Goal: Task Accomplishment & Management: Use online tool/utility

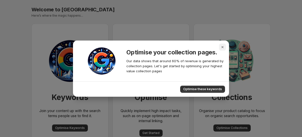
click at [222, 48] on icon "Close" at bounding box center [222, 47] width 5 height 5
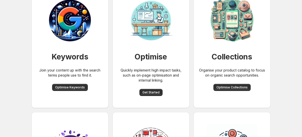
scroll to position [42, 0]
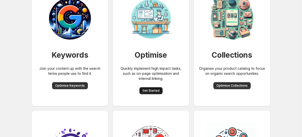
click at [154, 93] on button "Get Started" at bounding box center [150, 90] width 23 height 7
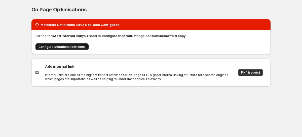
click at [67, 49] on span "Configure Metafield Definitions" at bounding box center [62, 47] width 47 height 4
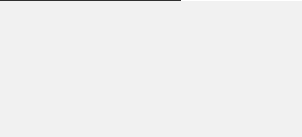
select select "*****"
select select "**"
select select "*****"
select select "**"
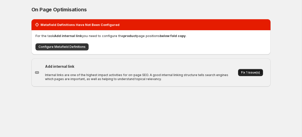
click at [246, 73] on span "Fix 1 issue(s)" at bounding box center [250, 72] width 19 height 4
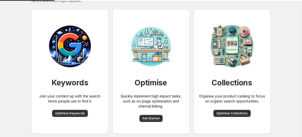
scroll to position [15, 0]
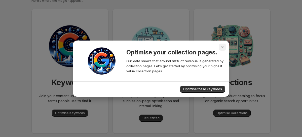
click at [223, 45] on icon "Close" at bounding box center [222, 47] width 5 height 5
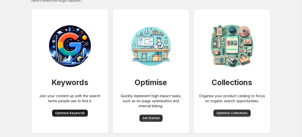
click at [74, 113] on span "Optimise Keywords" at bounding box center [70, 113] width 30 height 4
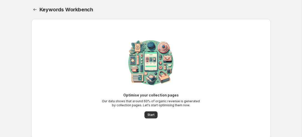
click at [150, 113] on span "Start" at bounding box center [151, 115] width 7 height 4
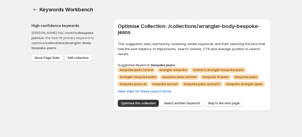
click at [45, 41] on strong "/collections/wrangler-body-bespoke-jeans" at bounding box center [61, 45] width 61 height 9
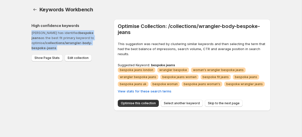
click at [45, 41] on strong "/collections/wrangler-body-bespoke-jeans" at bounding box center [61, 45] width 61 height 9
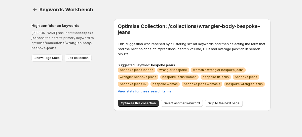
click at [92, 39] on p "Macaroni has identified bespoke jeans as the best fit primary keyword to optimi…" at bounding box center [68, 40] width 74 height 20
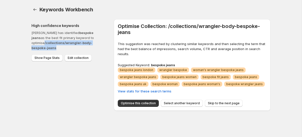
drag, startPoint x: 101, startPoint y: 42, endPoint x: 30, endPoint y: 42, distance: 71.0
click at [30, 42] on div "High confidence keywords Macaroni has identified bespoke jeans as the best fit …" at bounding box center [148, 63] width 243 height 96
click at [34, 10] on icon "Home" at bounding box center [34, 9] width 5 height 5
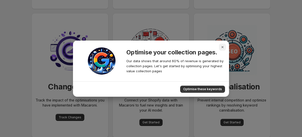
click at [222, 47] on icon "Close" at bounding box center [223, 47] width 2 height 2
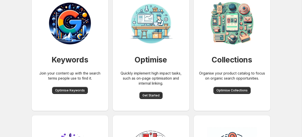
scroll to position [40, 0]
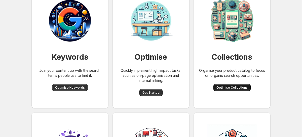
click at [232, 87] on span "Optimise Collections" at bounding box center [231, 88] width 31 height 4
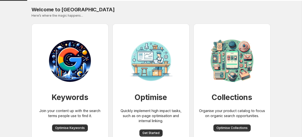
scroll to position [40, 0]
